Goal: Transaction & Acquisition: Obtain resource

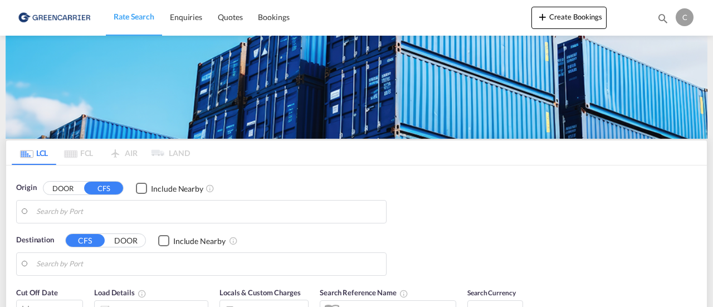
type input "SE-73930, Skinnskatteberg, [GEOGRAPHIC_DATA]"
type input "[GEOGRAPHIC_DATA], NGLOS"
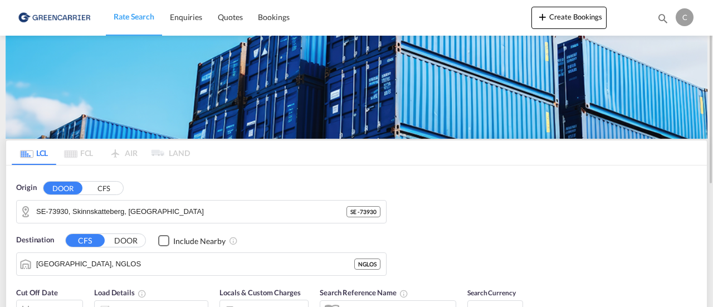
click at [207, 200] on div "SE-73930, Skinnskatteberg, [GEOGRAPHIC_DATA] SE - 73930" at bounding box center [201, 211] width 370 height 23
drag, startPoint x: 207, startPoint y: 199, endPoint x: 204, endPoint y: 211, distance: 12.7
click at [204, 211] on div "SE-73930, Skinnskatteberg, [GEOGRAPHIC_DATA] SE - 73930" at bounding box center [201, 211] width 370 height 23
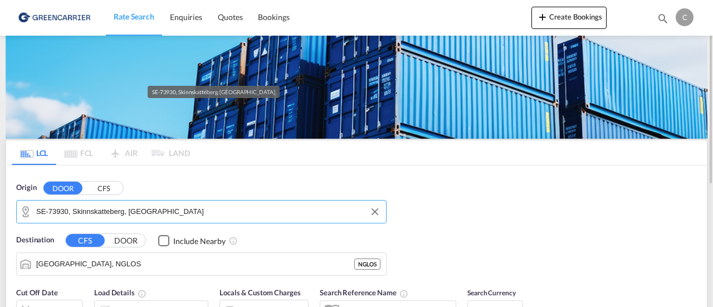
click at [204, 211] on input "SE-73930, Skinnskatteberg, [GEOGRAPHIC_DATA]" at bounding box center [208, 211] width 344 height 17
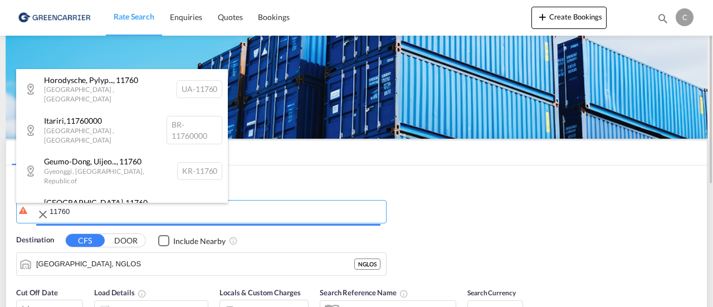
click at [106, 205] on body "Rate Search Enquiries Quotes Bookings Rate Search Enquiries" at bounding box center [356, 153] width 713 height 307
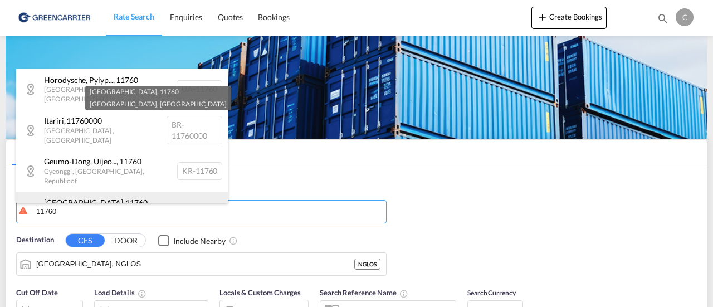
click at [118, 192] on div "[GEOGRAPHIC_DATA] , [GEOGRAPHIC_DATA] , [GEOGRAPHIC_DATA] SE-11760" at bounding box center [122, 212] width 212 height 41
type input "SE-11760, [GEOGRAPHIC_DATA], [GEOGRAPHIC_DATA]"
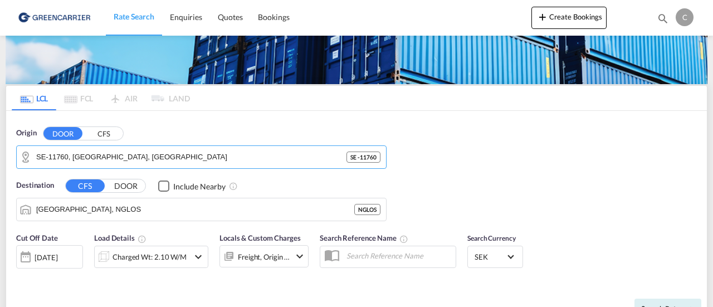
scroll to position [60, 0]
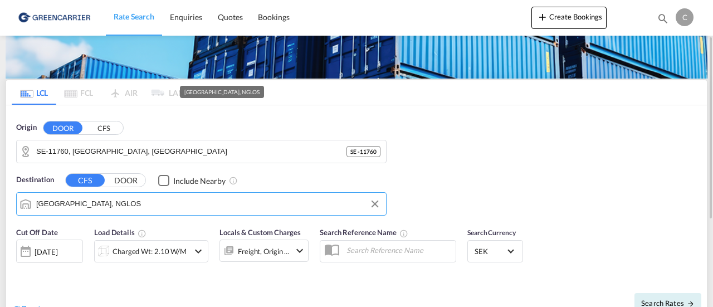
click at [117, 203] on input "[GEOGRAPHIC_DATA], NGLOS" at bounding box center [208, 203] width 344 height 17
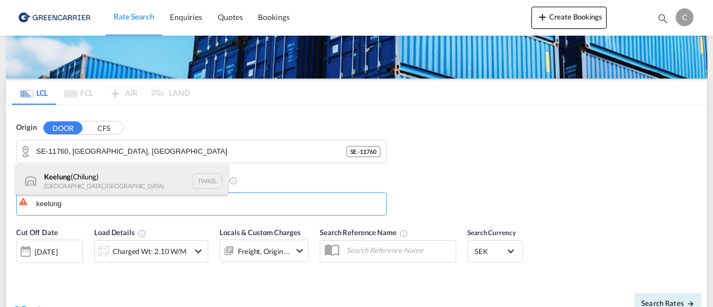
click at [107, 185] on div "Keelung ([GEOGRAPHIC_DATA]) [GEOGRAPHIC_DATA], [GEOGRAPHIC_DATA] TWKEL" at bounding box center [122, 180] width 212 height 33
type input "Keelung (Chilung), TWKEL"
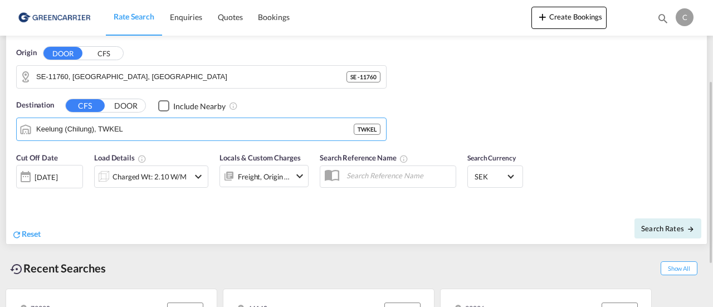
scroll to position [135, 0]
click at [180, 177] on div "Charged Wt: 2.10 W/M" at bounding box center [149, 176] width 74 height 16
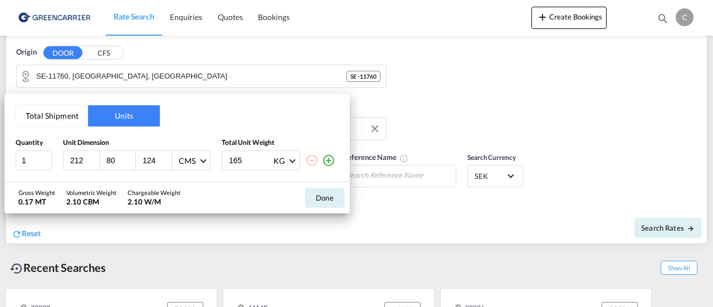
click at [64, 159] on div "212" at bounding box center [81, 160] width 36 height 19
click at [76, 161] on input "212" at bounding box center [84, 160] width 30 height 10
type input "750"
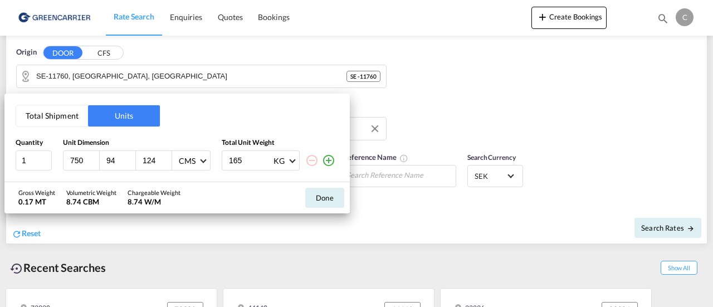
type input "94"
type input "57"
type input "600"
click at [321, 201] on button "Done" at bounding box center [324, 198] width 39 height 20
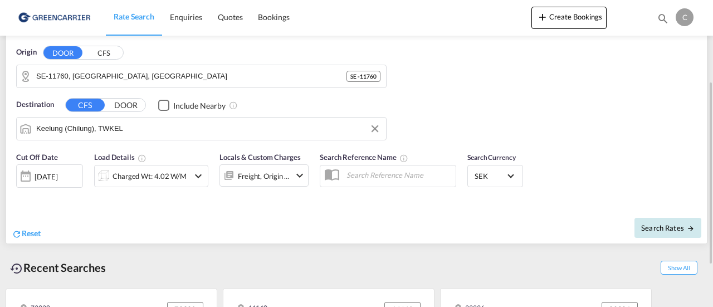
click at [647, 229] on span "Search Rates" at bounding box center [667, 227] width 53 height 9
type input "11760 to TWKEL / [DATE]"
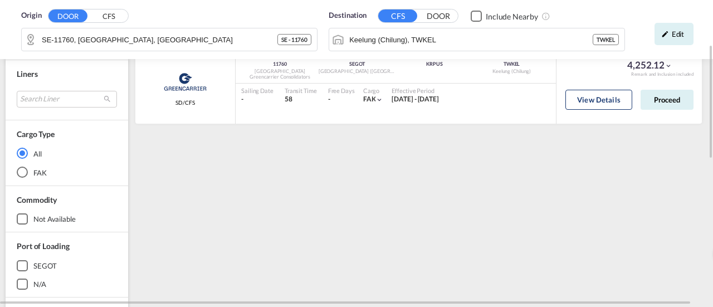
scroll to position [119, 0]
click at [583, 95] on button "View Details" at bounding box center [598, 100] width 67 height 20
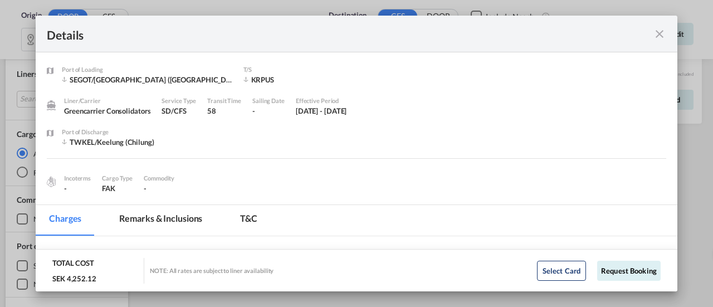
scroll to position [2, 0]
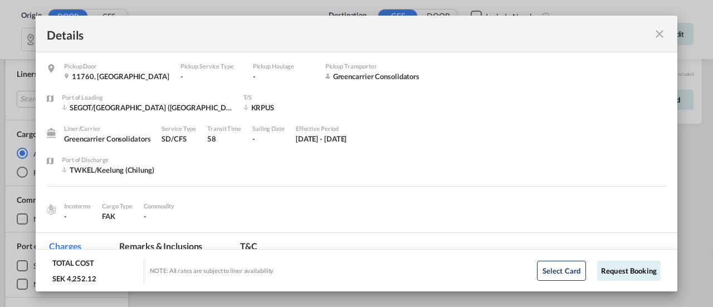
click at [655, 33] on div "Pickup Door ..." at bounding box center [635, 34] width 62 height 14
click at [655, 33] on md-icon "icon-close fg-AAA8AD m-0 cursor" at bounding box center [659, 33] width 13 height 13
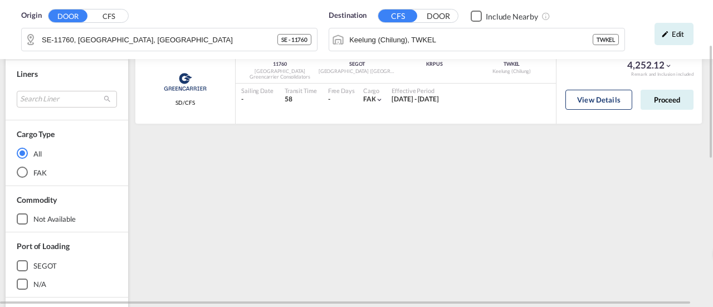
scroll to position [0, 0]
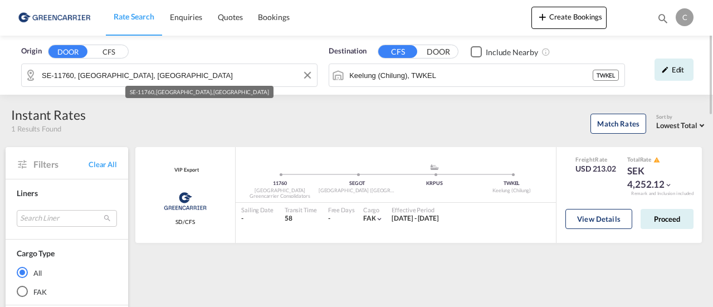
click at [180, 72] on input "SE-11760, [GEOGRAPHIC_DATA], [GEOGRAPHIC_DATA]" at bounding box center [177, 75] width 270 height 17
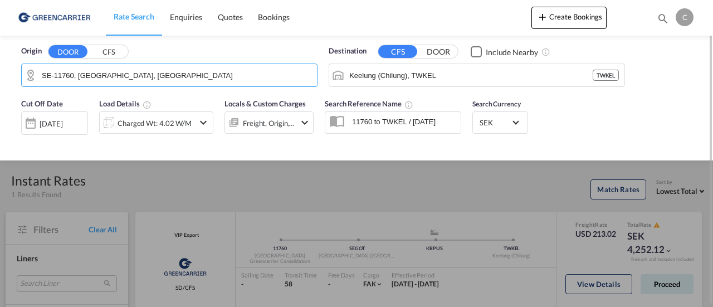
click at [180, 72] on input "SE-11760, [GEOGRAPHIC_DATA], [GEOGRAPHIC_DATA]" at bounding box center [177, 75] width 270 height 17
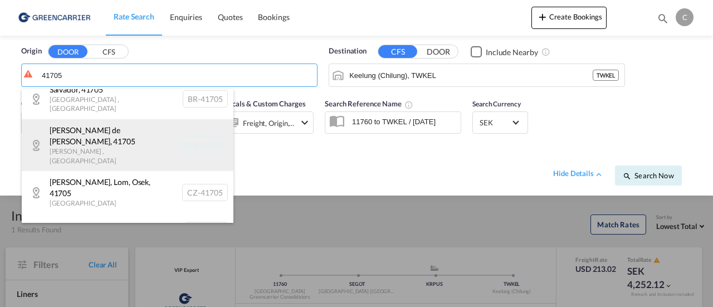
scroll to position [67, 0]
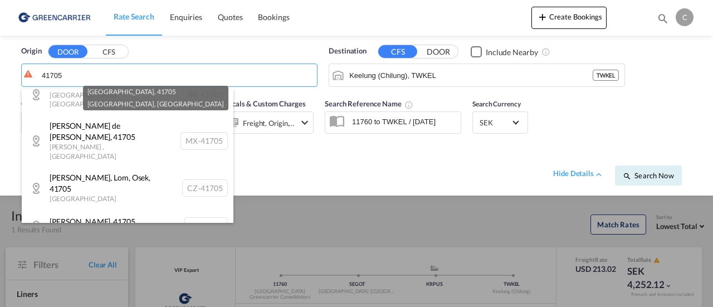
click at [134, 243] on div "[GEOGRAPHIC_DATA] , [GEOGRAPHIC_DATA] , [GEOGRAPHIC_DATA] SE-41705" at bounding box center [128, 263] width 212 height 41
type input "SE-41705, [GEOGRAPHIC_DATA], [GEOGRAPHIC_DATA]"
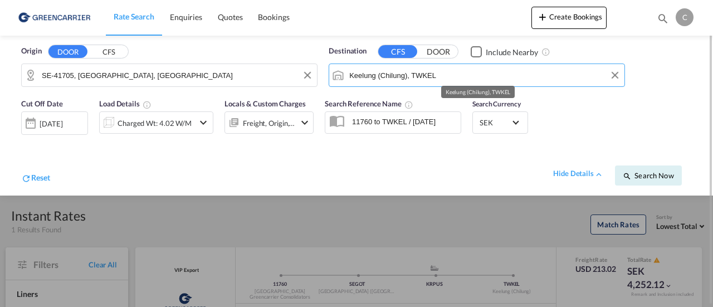
click at [494, 72] on input "Keelung (Chilung), TWKEL" at bounding box center [484, 75] width 270 height 17
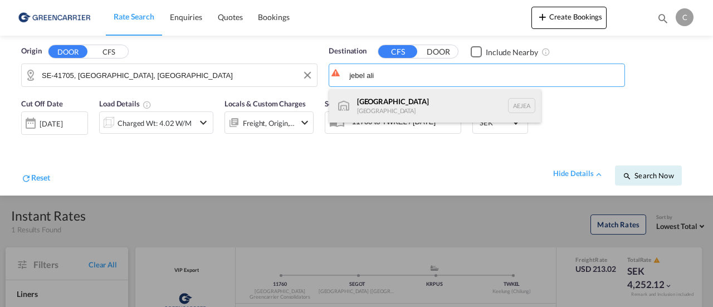
click at [409, 93] on div "[GEOGRAPHIC_DATA] [GEOGRAPHIC_DATA]" at bounding box center [435, 105] width 212 height 33
type input "[GEOGRAPHIC_DATA], [GEOGRAPHIC_DATA]"
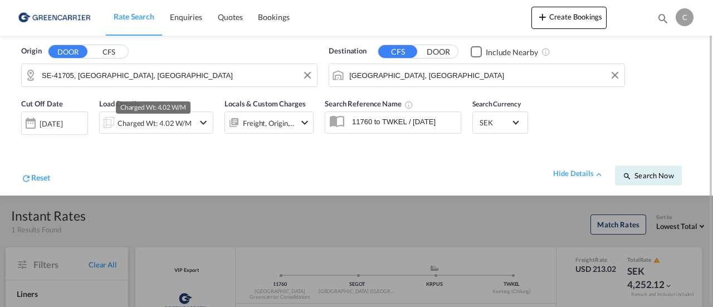
click at [166, 128] on div "Charged Wt: 4.02 W/M" at bounding box center [154, 123] width 74 height 16
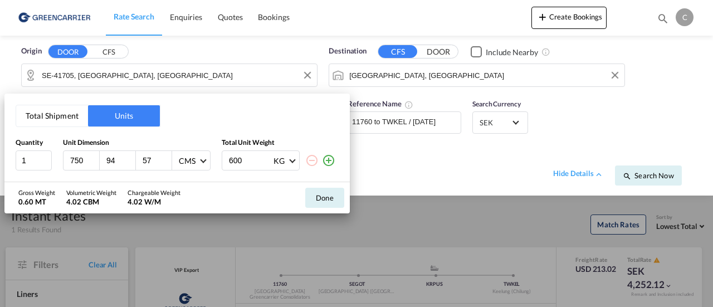
click at [86, 158] on input "750" at bounding box center [84, 160] width 30 height 10
type input "120"
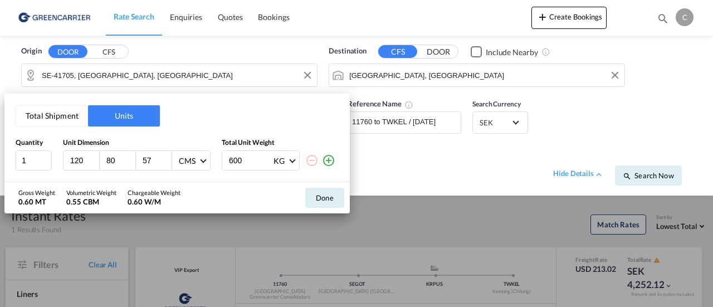
type input "80"
type input "83"
type input "110"
click at [325, 192] on button "Done" at bounding box center [324, 198] width 39 height 20
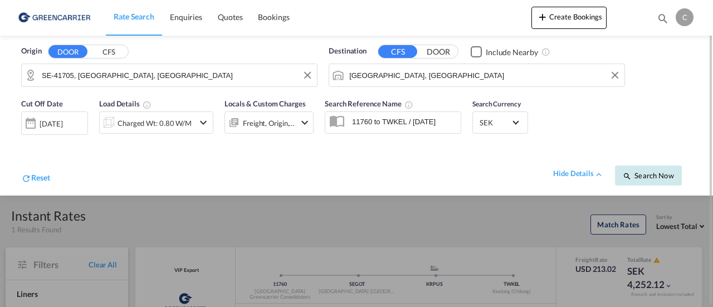
click at [655, 181] on button "Search Now" at bounding box center [648, 175] width 67 height 20
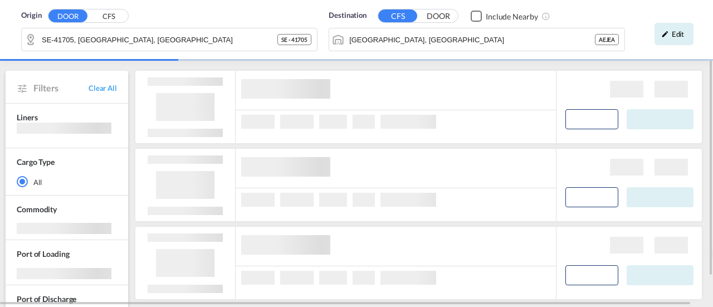
scroll to position [82, 0]
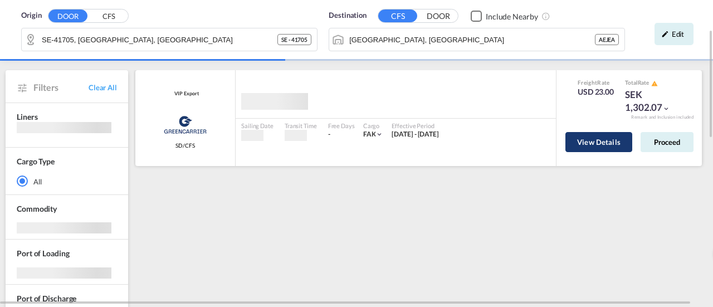
click at [582, 146] on button "View Details" at bounding box center [598, 142] width 67 height 20
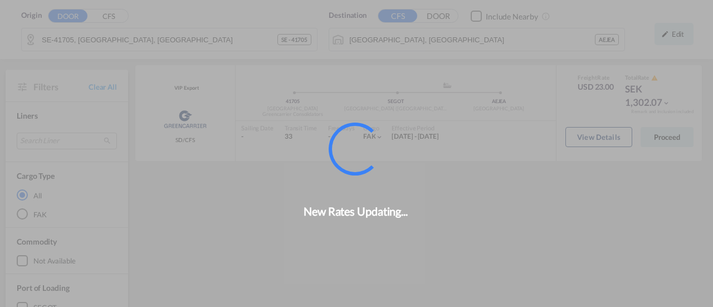
scroll to position [79, 0]
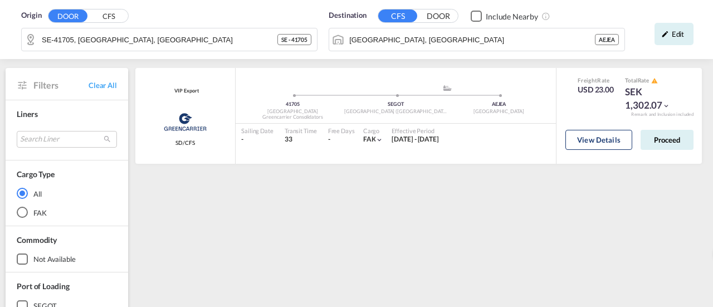
click at [596, 144] on button "View Details" at bounding box center [598, 140] width 67 height 20
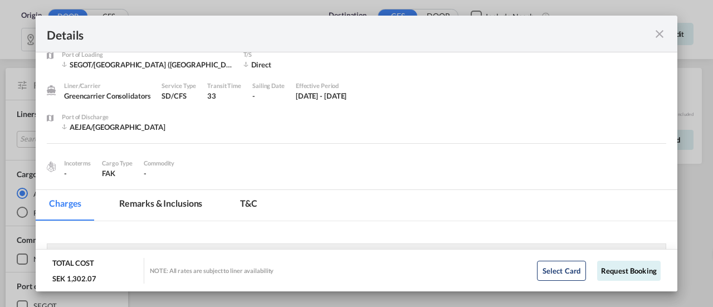
scroll to position [42, 0]
